Goal: Task Accomplishment & Management: Manage account settings

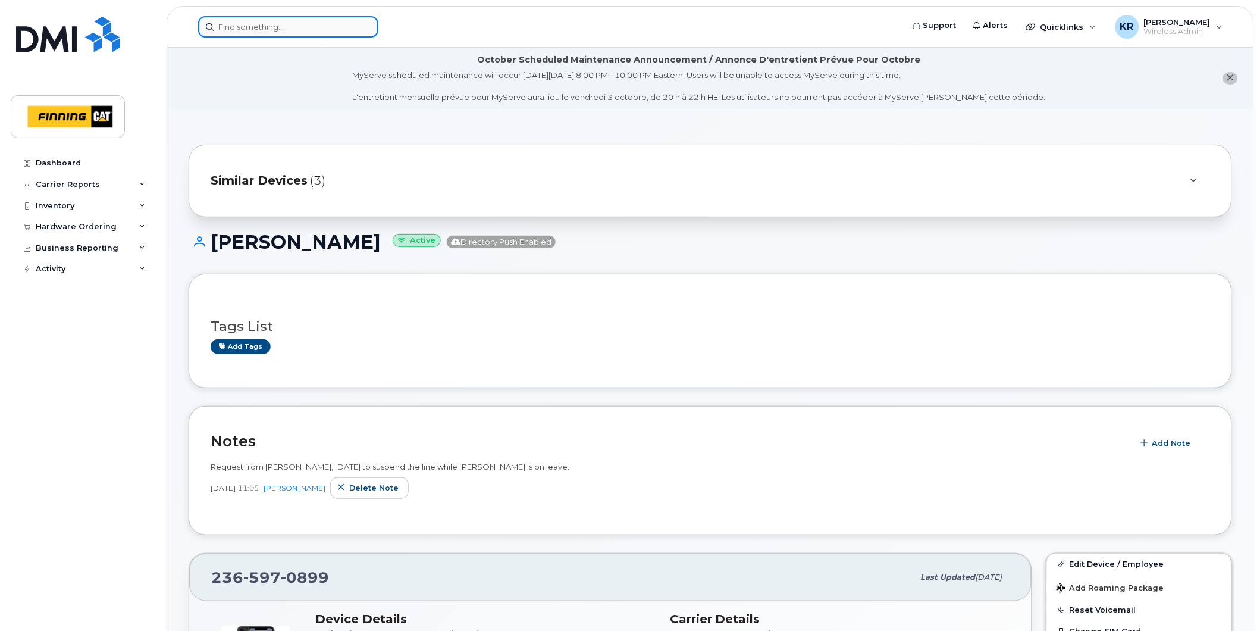
click at [280, 25] on input at bounding box center [288, 26] width 180 height 21
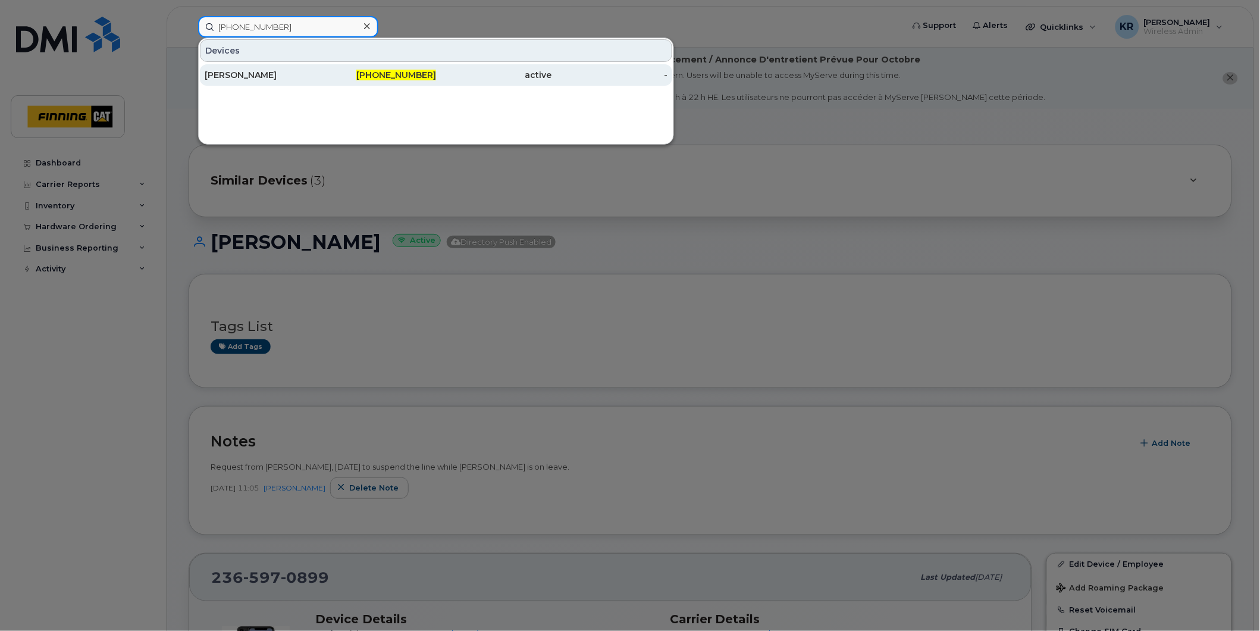
type input "780-221-2987"
click at [344, 68] on div "780-221-2987" at bounding box center [379, 74] width 116 height 21
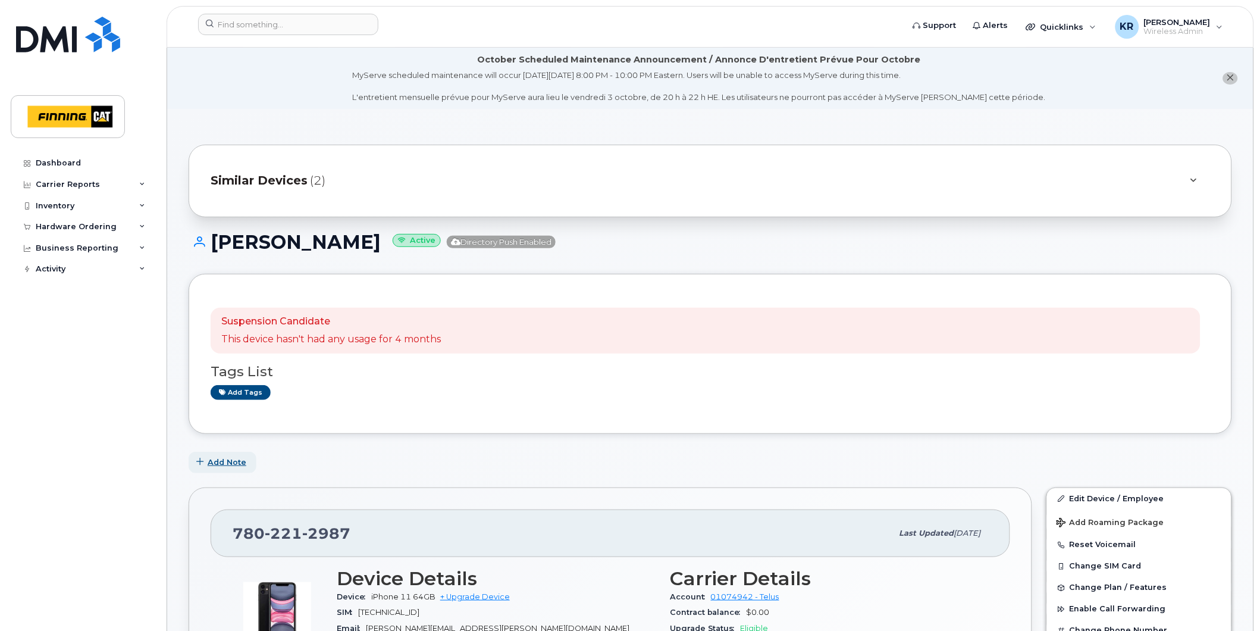
click at [228, 459] on span "Add Note" at bounding box center [227, 461] width 39 height 11
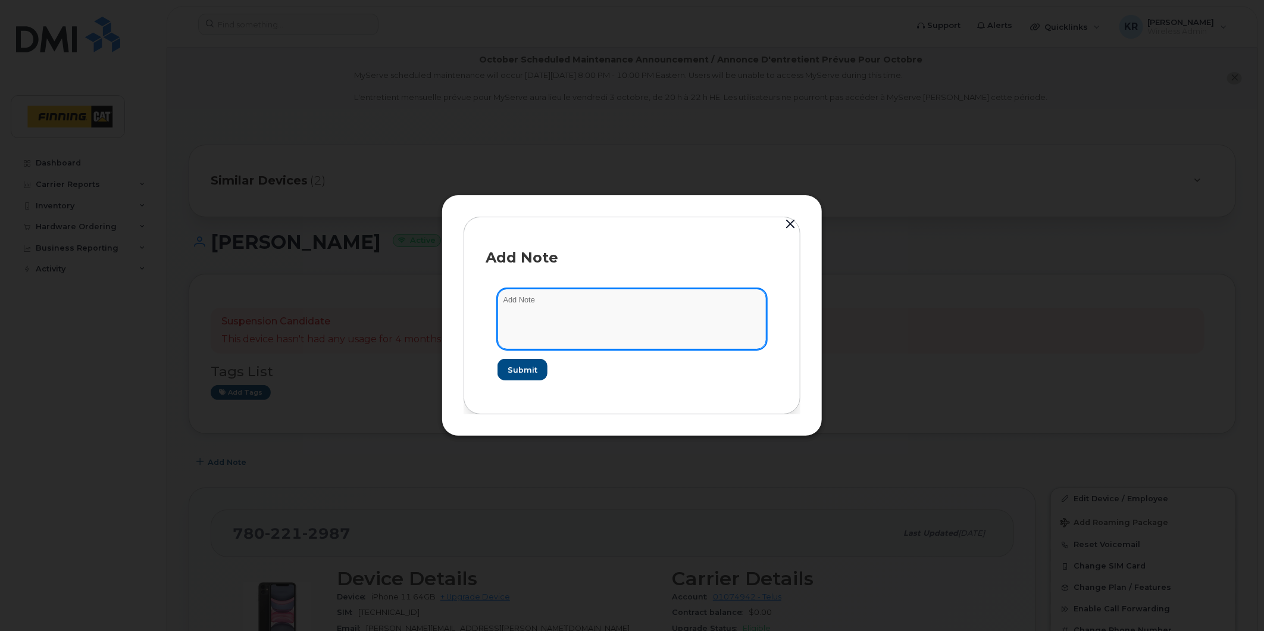
click at [532, 304] on textarea at bounding box center [631, 319] width 269 height 61
type textarea "as per request from manager Sept 25/25"
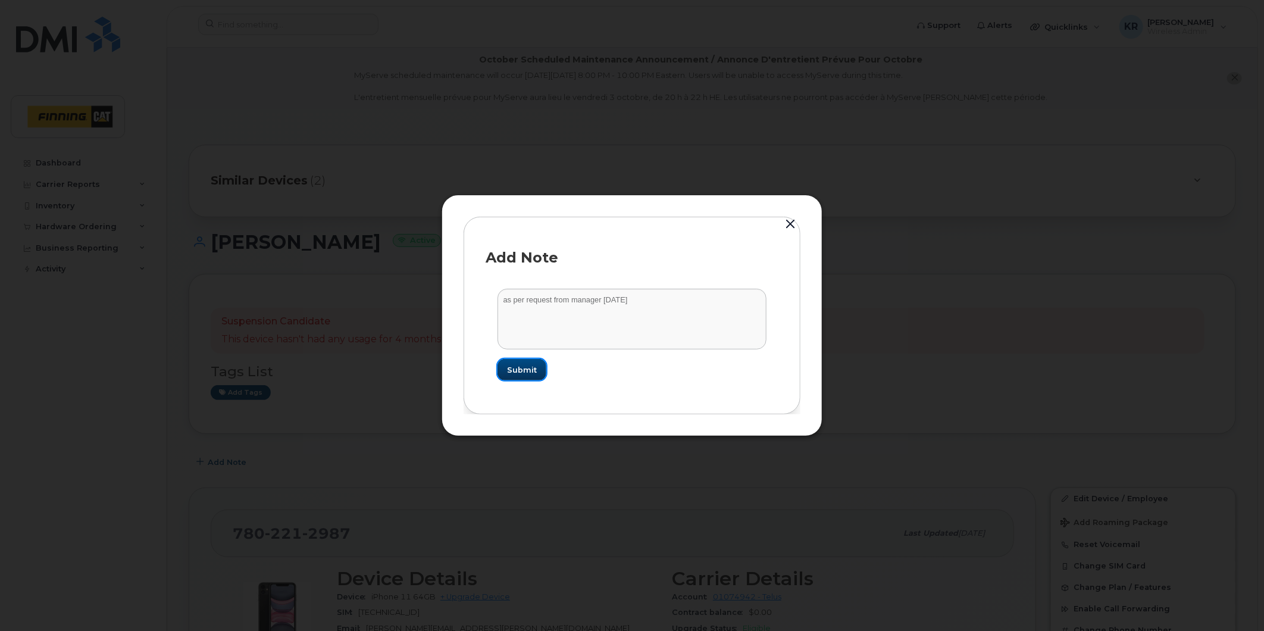
click at [521, 371] on span "Submit" at bounding box center [522, 369] width 30 height 11
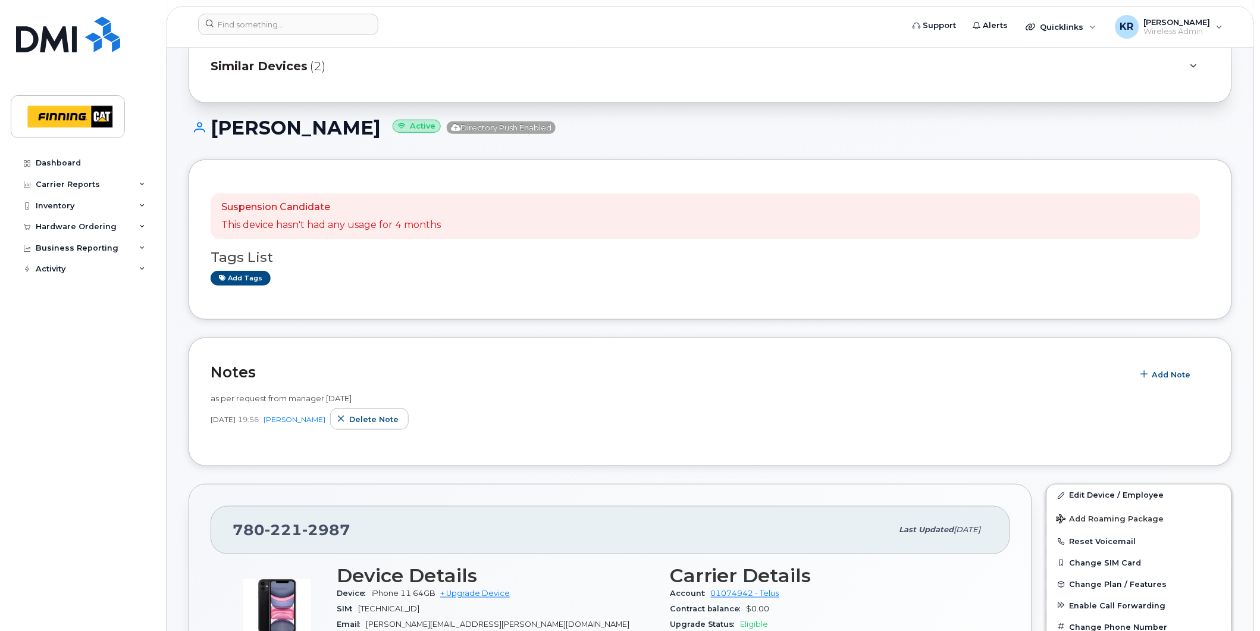
scroll to position [132, 0]
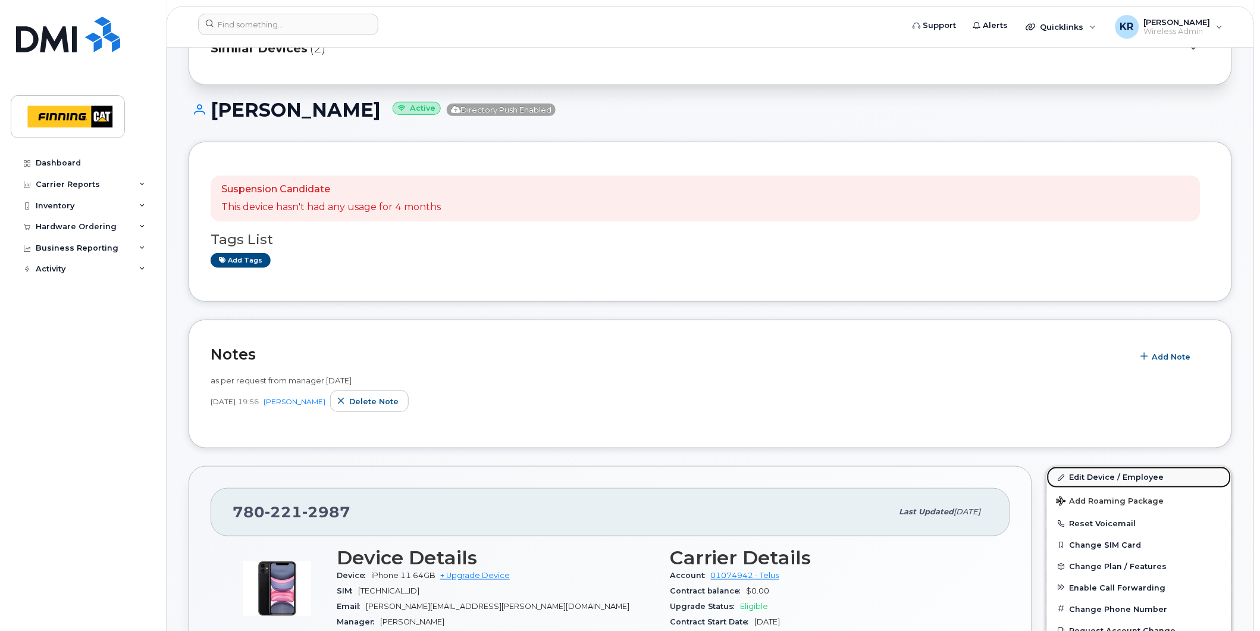
click at [1123, 479] on link "Edit Device / Employee" at bounding box center [1139, 477] width 184 height 21
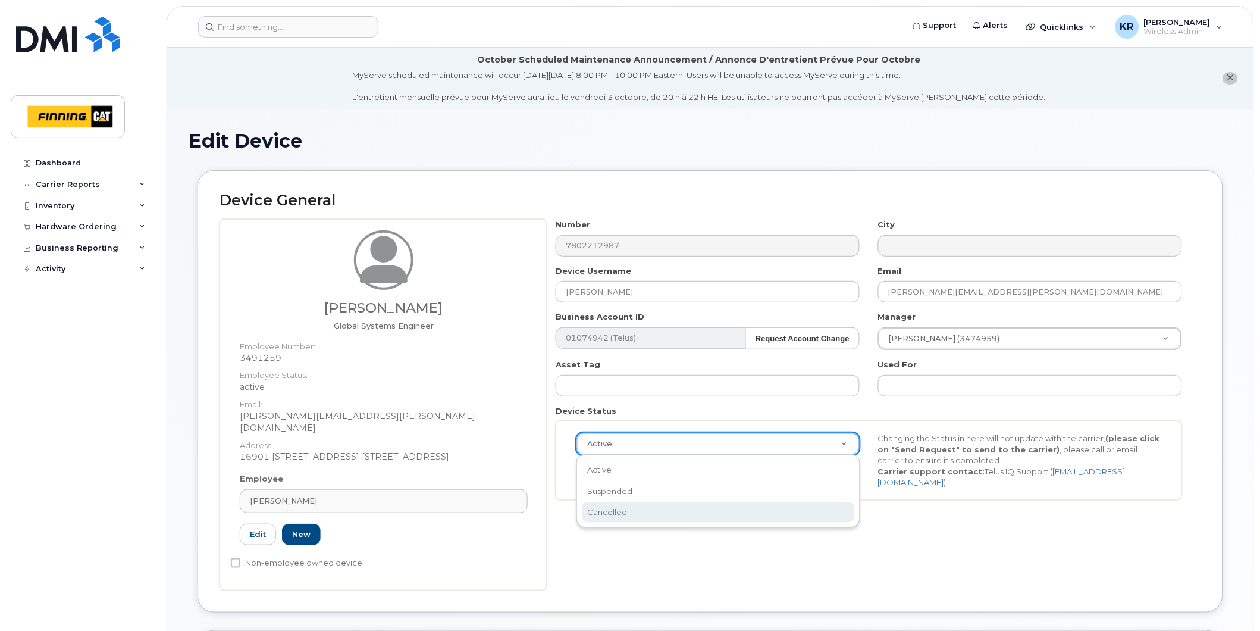
select select "cancelled"
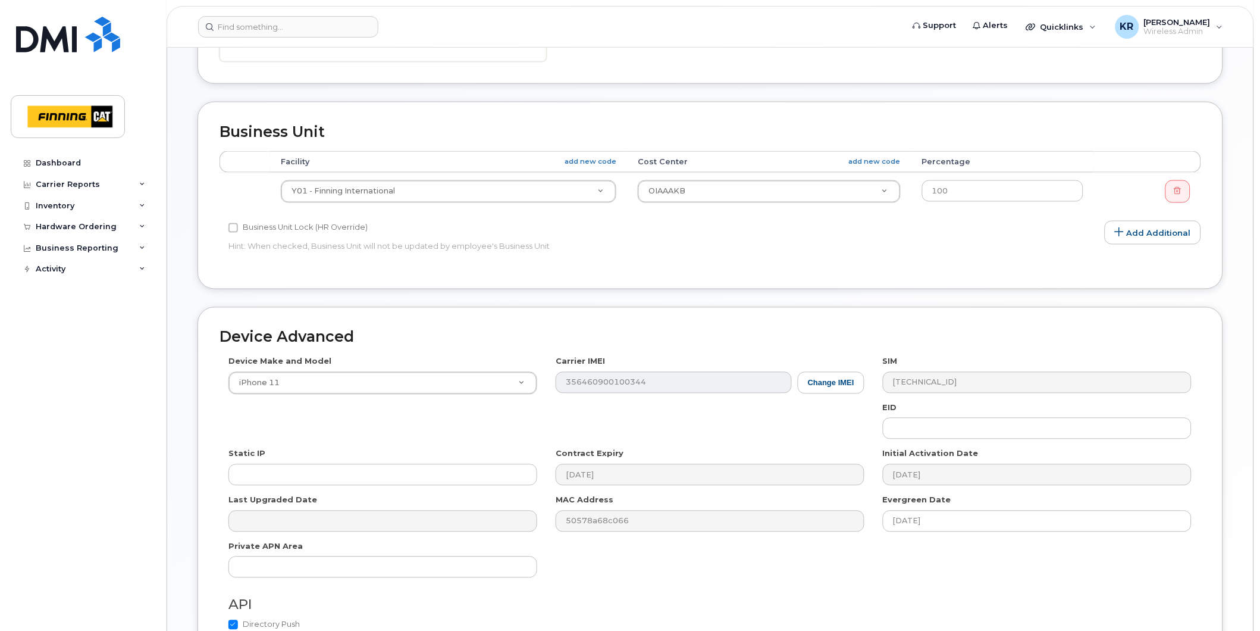
scroll to position [646, 0]
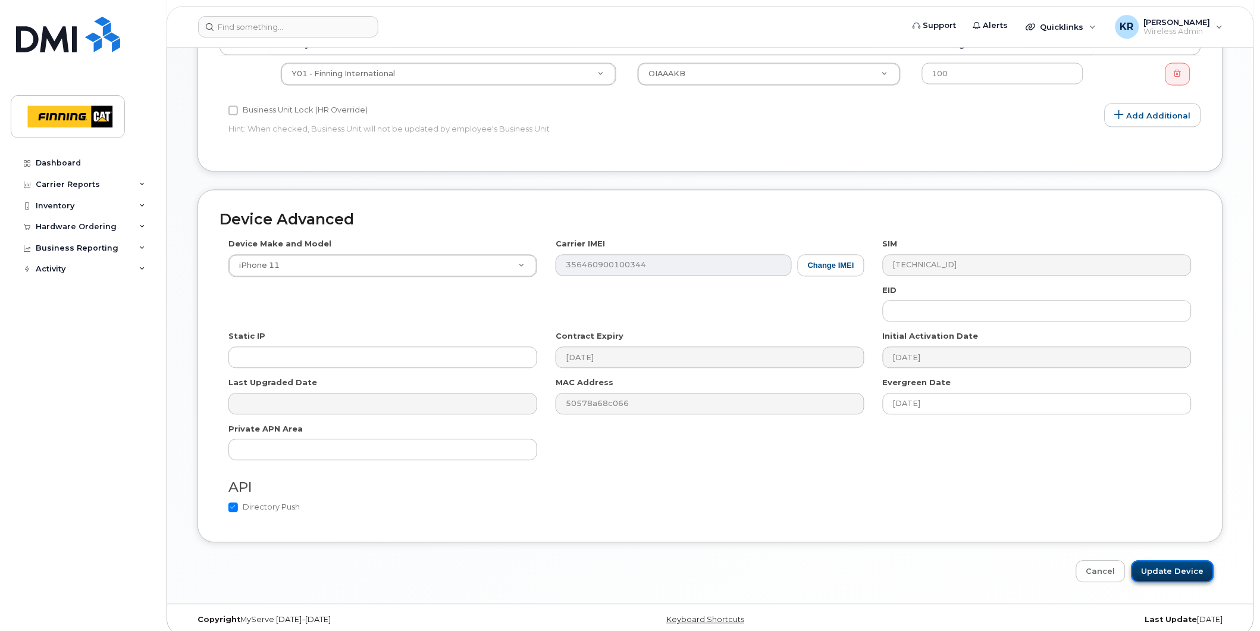
click at [1173, 561] on input "Update Device" at bounding box center [1173, 572] width 83 height 22
type input "Saving..."
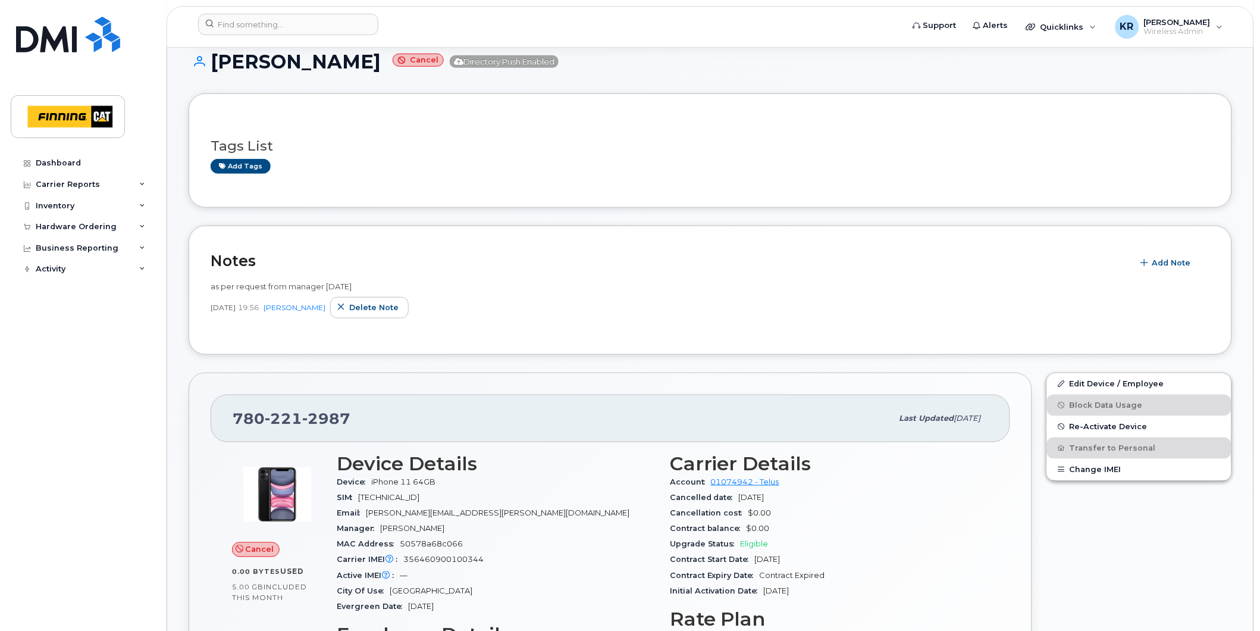
scroll to position [198, 0]
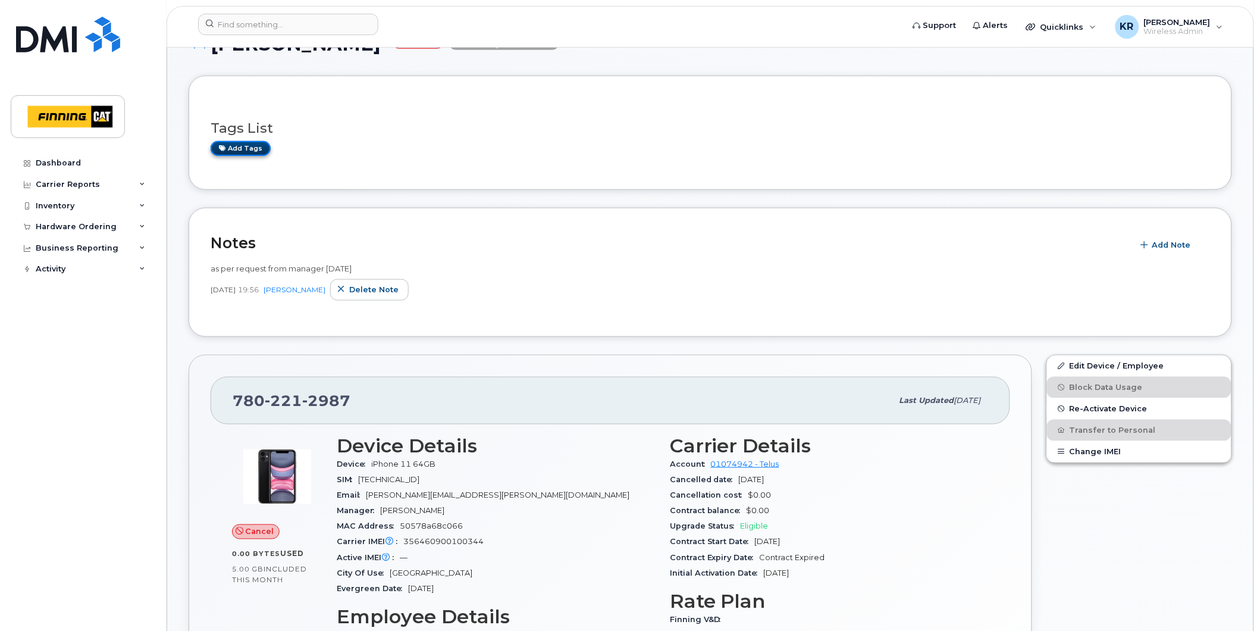
click at [235, 149] on link "Add tags" at bounding box center [241, 148] width 60 height 15
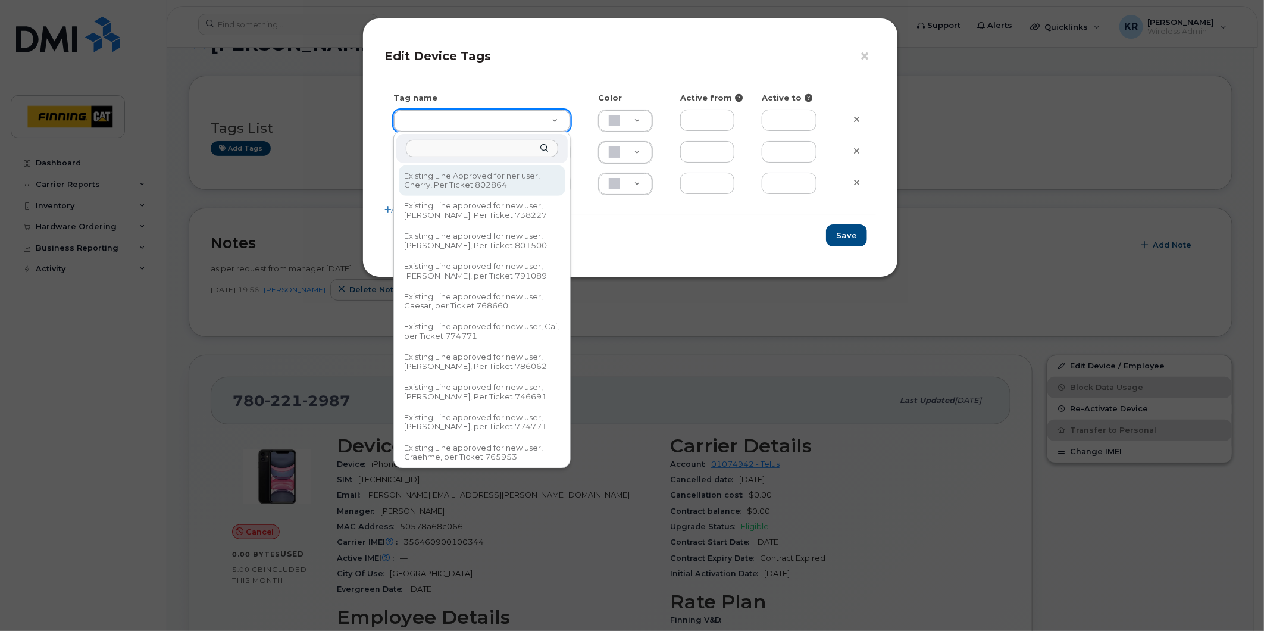
type input "p"
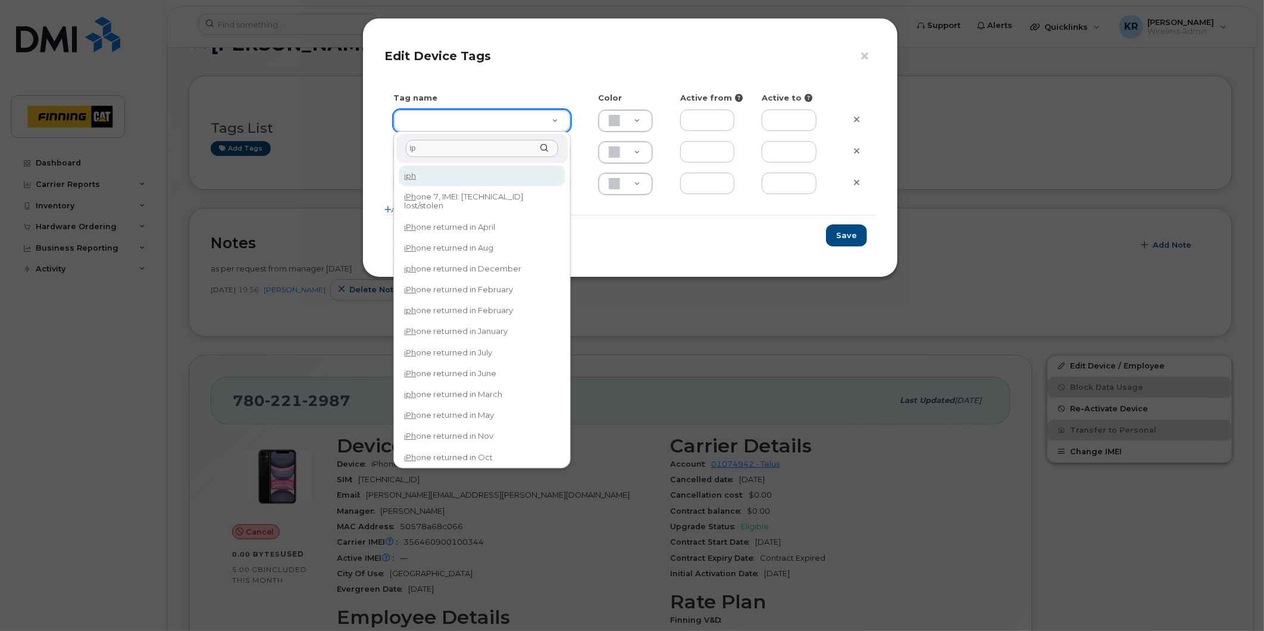
type input "i"
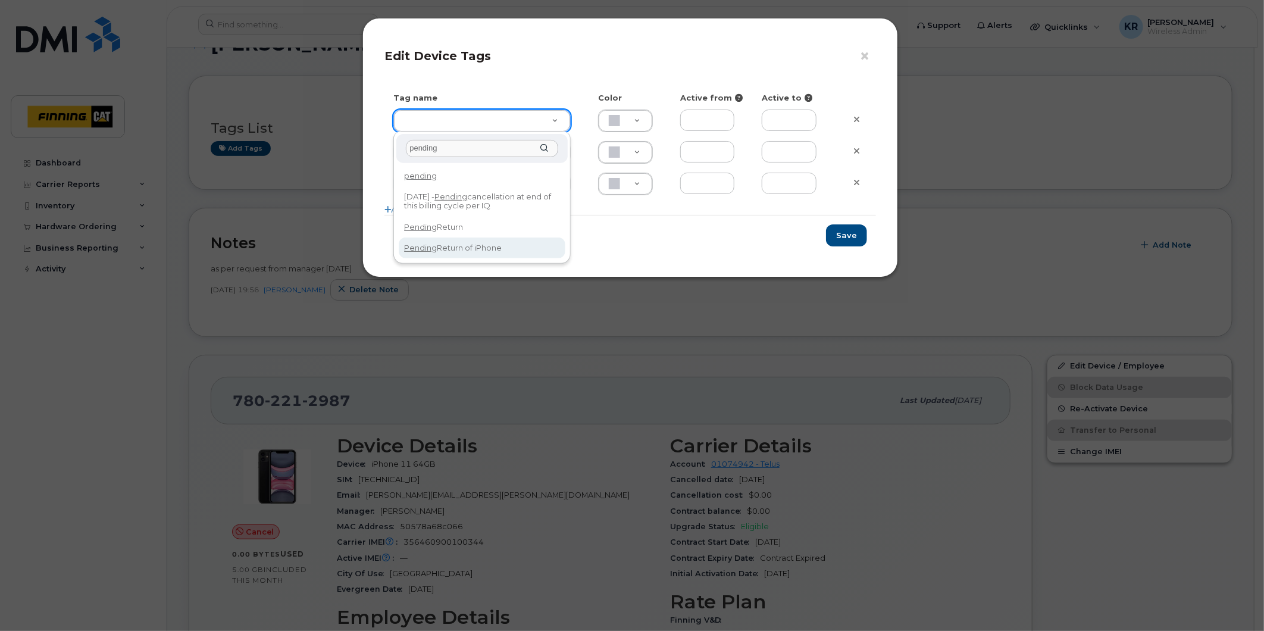
type input "pending"
type input "Pending Return of iPhone"
type input "ABC4D7"
click at [851, 236] on button "Save" at bounding box center [846, 235] width 41 height 22
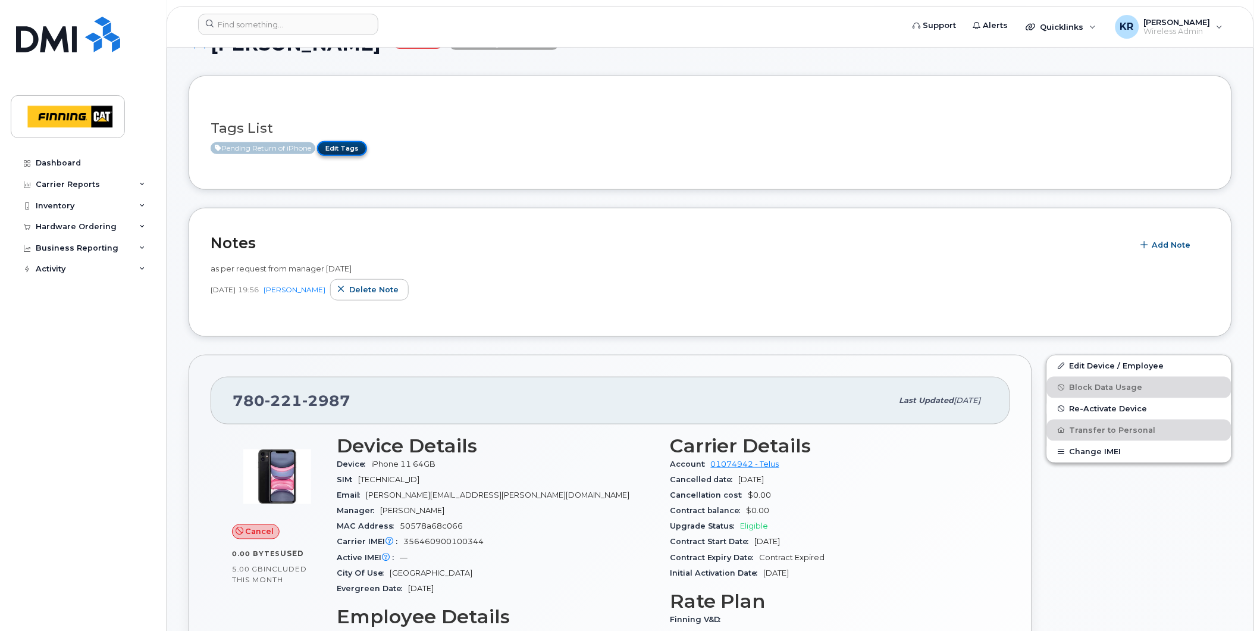
click at [352, 147] on link "Edit Tags" at bounding box center [342, 148] width 50 height 15
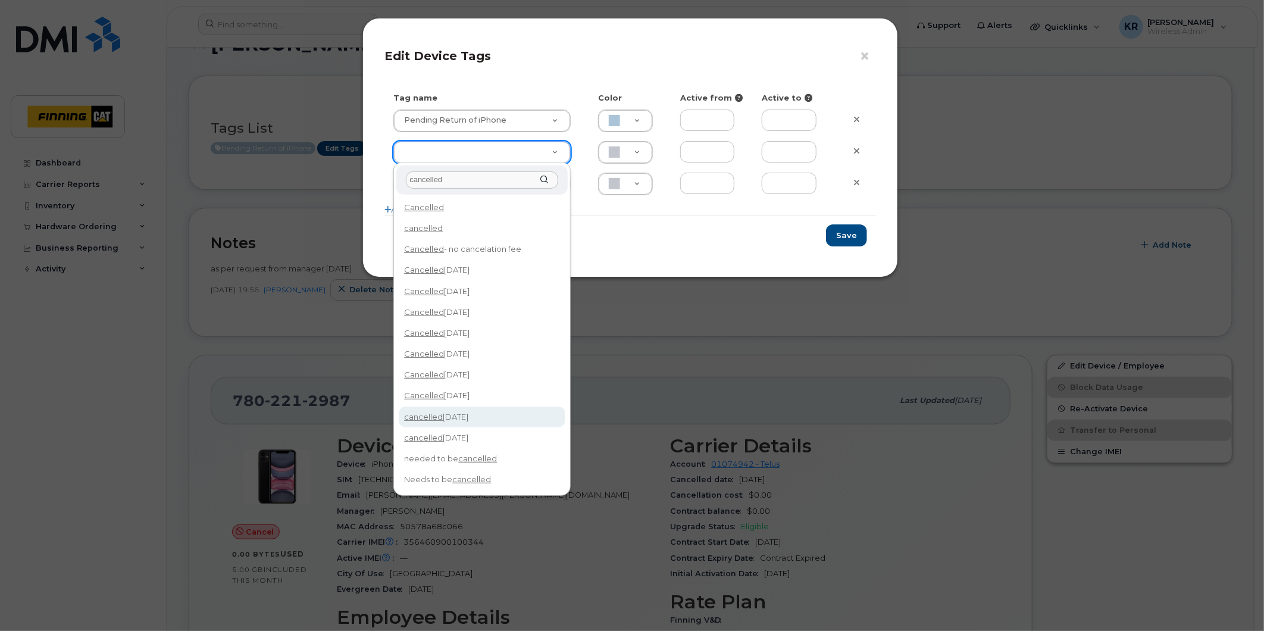
type input "cancelled"
type input "cancelled Oct 14/25"
type input "F8C6C8"
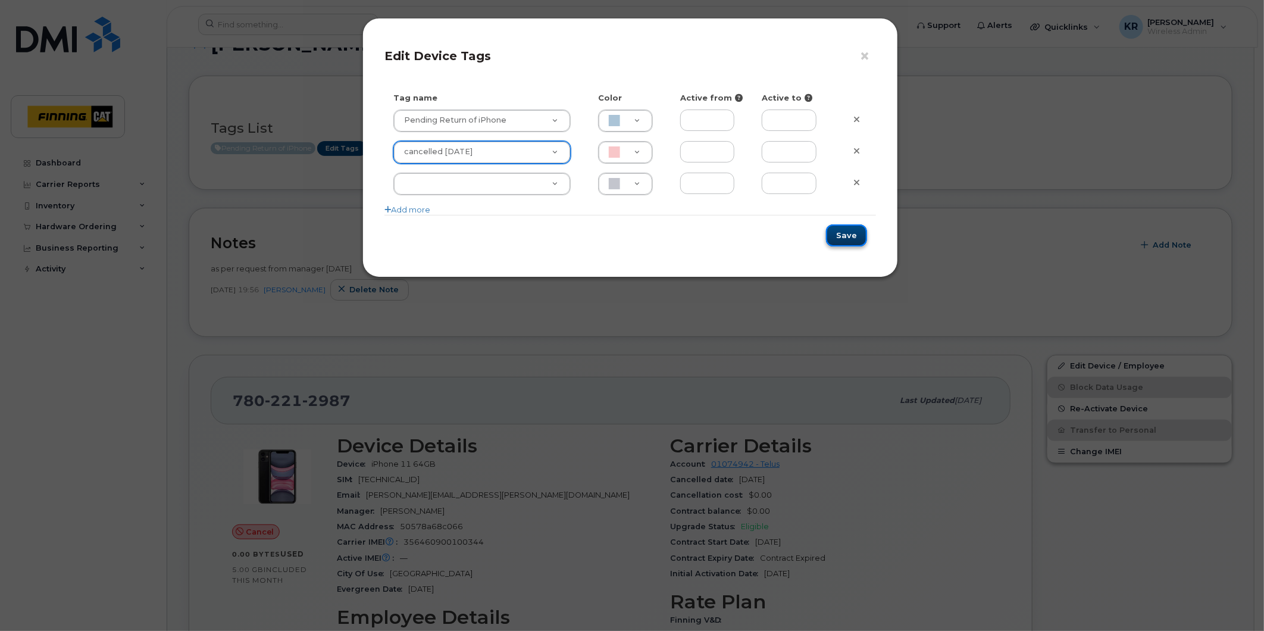
click at [840, 238] on button "Save" at bounding box center [846, 235] width 41 height 22
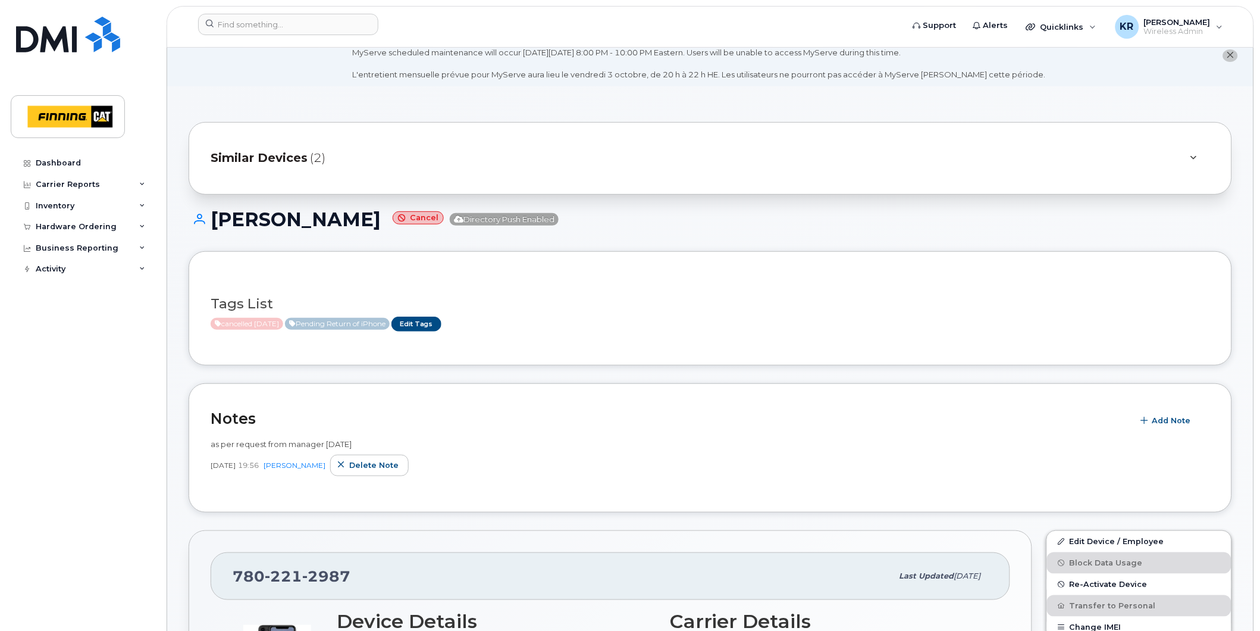
scroll to position [0, 0]
